Goal: Information Seeking & Learning: Learn about a topic

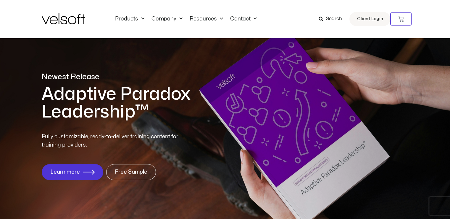
click at [336, 19] on span "Search" at bounding box center [334, 19] width 16 height 8
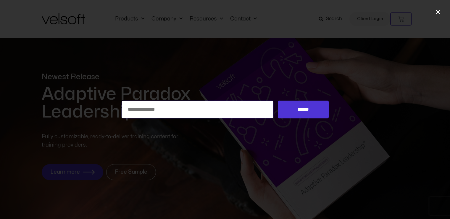
click at [203, 105] on input "Search for:" at bounding box center [198, 109] width 152 height 18
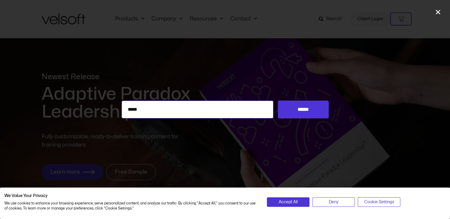
type input "*****"
click at [278, 100] on input "******" at bounding box center [303, 109] width 51 height 18
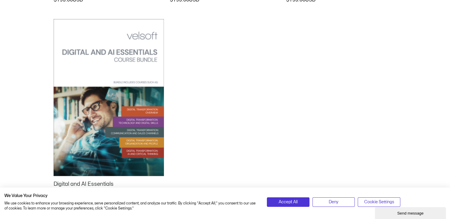
scroll to position [472, 0]
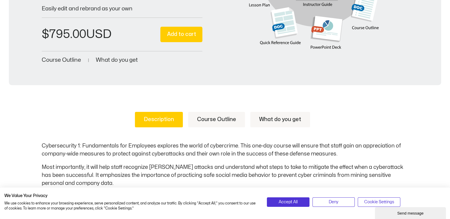
scroll to position [237, 0]
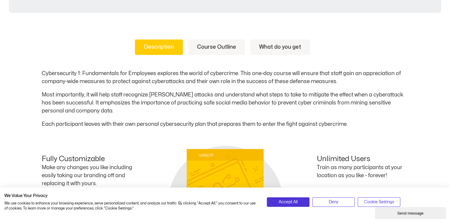
click at [220, 44] on link "Course Outline" at bounding box center [216, 46] width 57 height 15
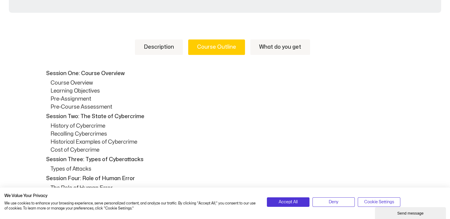
click at [272, 50] on link "What do you get" at bounding box center [281, 46] width 60 height 15
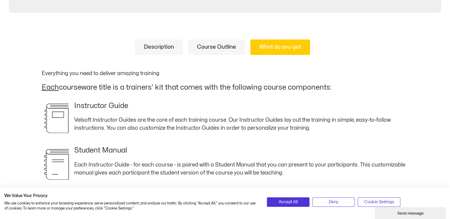
click at [172, 52] on link "Description" at bounding box center [159, 46] width 48 height 15
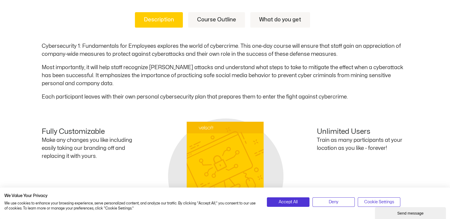
scroll to position [216, 0]
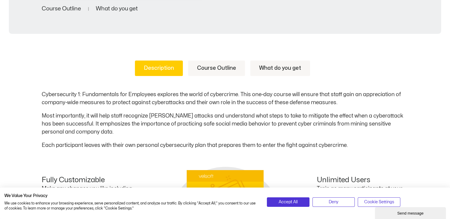
click at [228, 71] on link "Course Outline" at bounding box center [216, 67] width 57 height 15
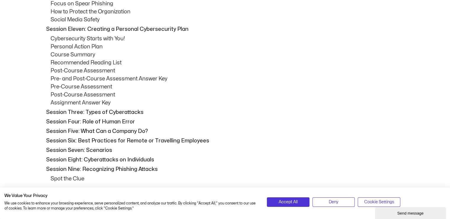
scroll to position [660, 0]
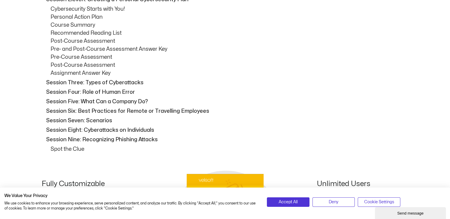
click at [111, 80] on p "Session Three: Types of Cyberattacks" at bounding box center [226, 82] width 361 height 8
